Goal: Navigation & Orientation: Understand site structure

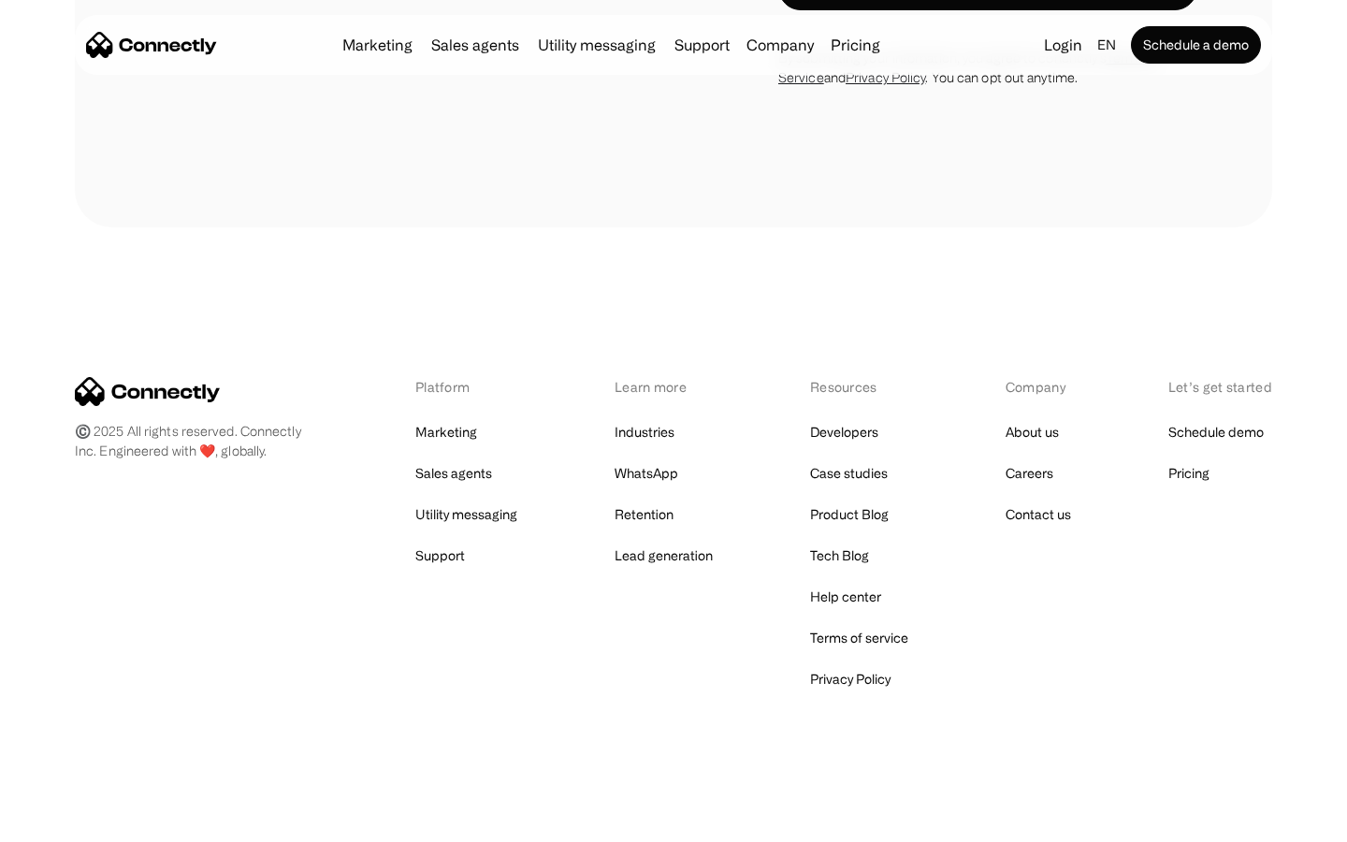
scroll to position [1602, 0]
